Goal: Task Accomplishment & Management: Manage account settings

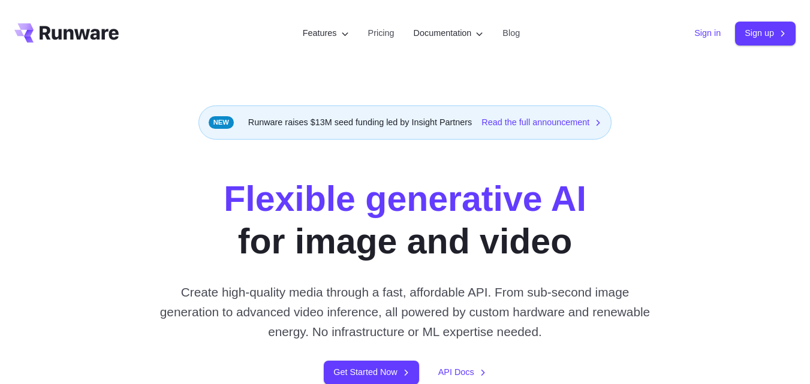
click at [694, 34] on link "Sign in" at bounding box center [707, 33] width 26 height 14
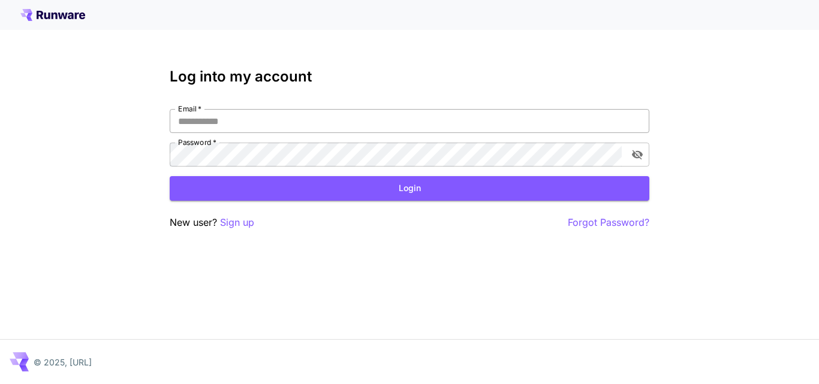
click at [234, 114] on input "Email   *" at bounding box center [409, 121] width 479 height 24
type input "**********"
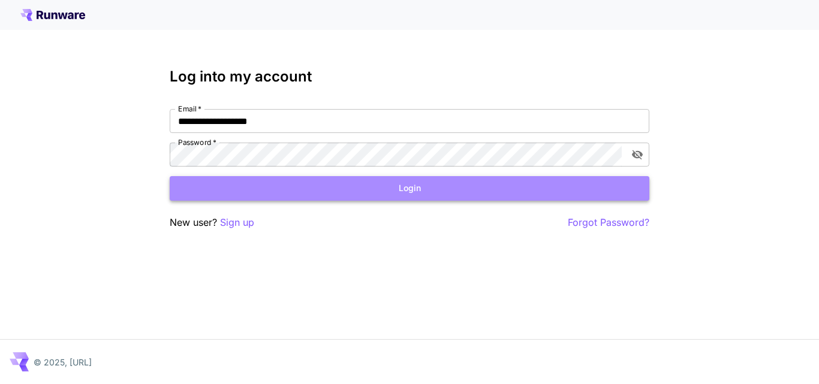
click at [375, 183] on button "Login" at bounding box center [409, 188] width 479 height 25
